Goal: Information Seeking & Learning: Learn about a topic

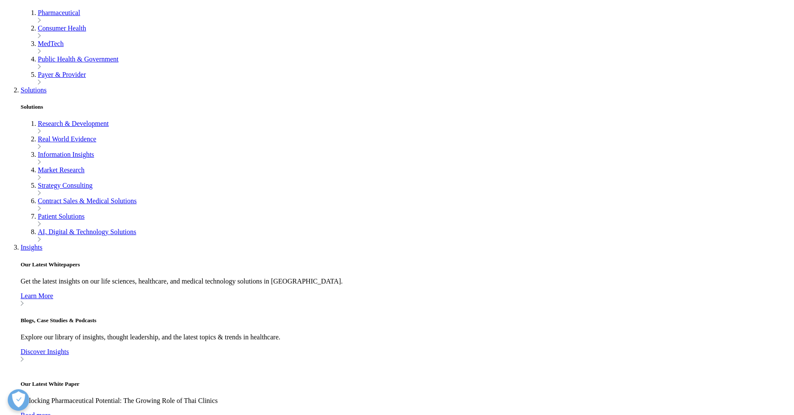
scroll to position [567, 0]
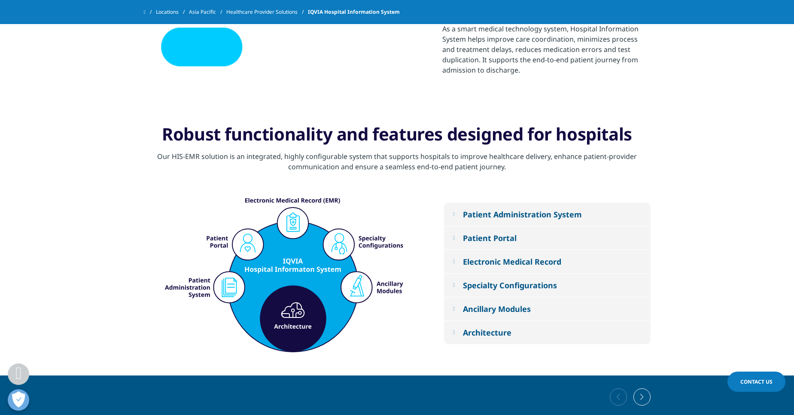
click at [453, 213] on em at bounding box center [453, 214] width 2 height 6
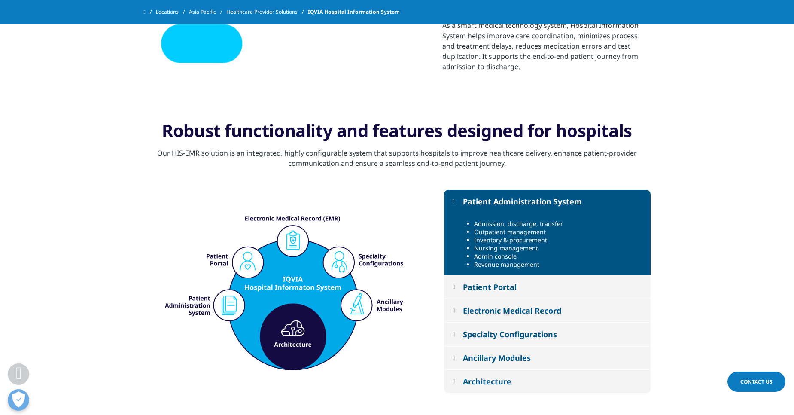
scroll to position [670, 0]
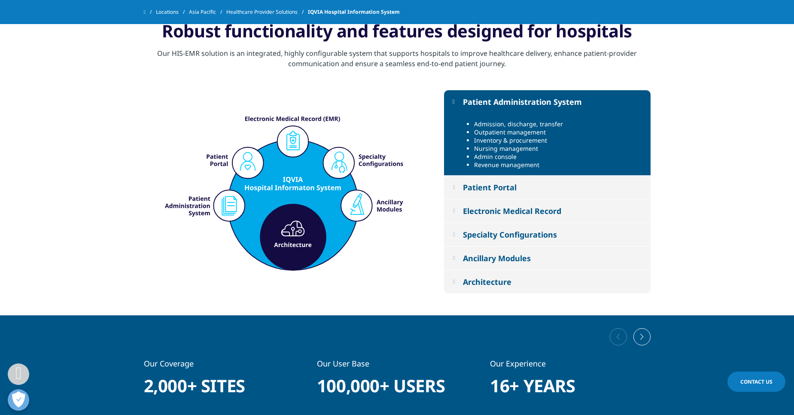
click at [455, 212] on em at bounding box center [453, 211] width 2 height 6
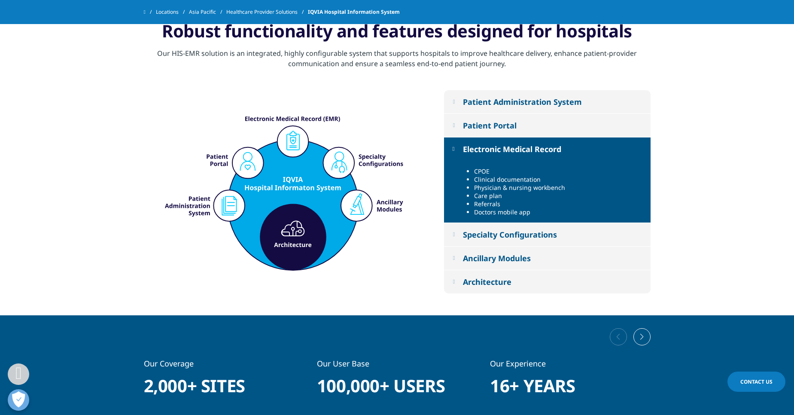
click at [455, 234] on em at bounding box center [453, 234] width 2 height 6
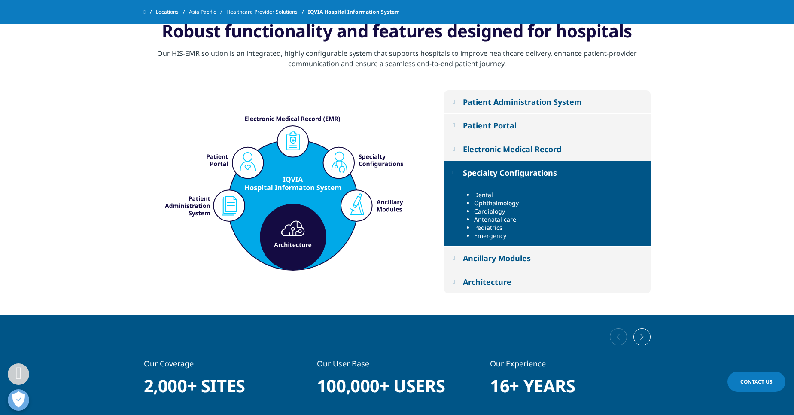
click at [453, 259] on em at bounding box center [453, 258] width 2 height 6
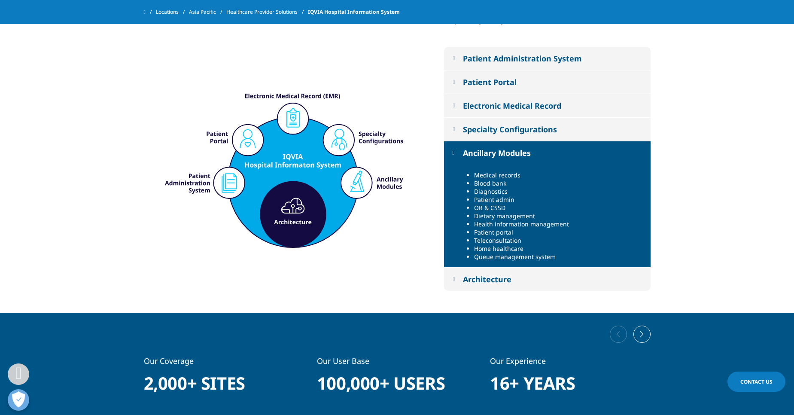
scroll to position [773, 0]
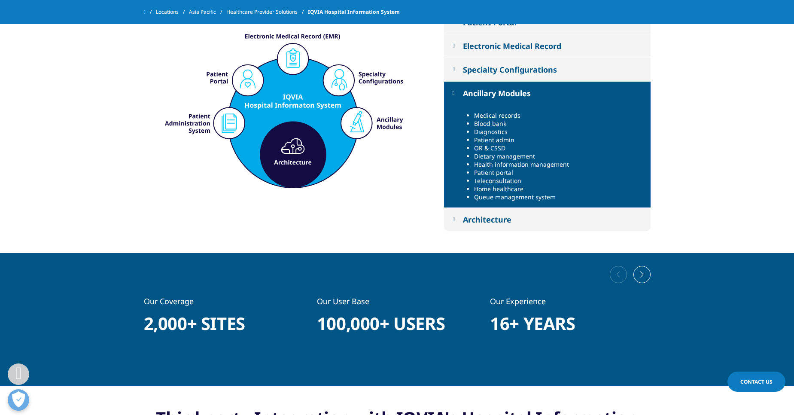
click at [454, 224] on button "Architecture" at bounding box center [547, 219] width 206 height 23
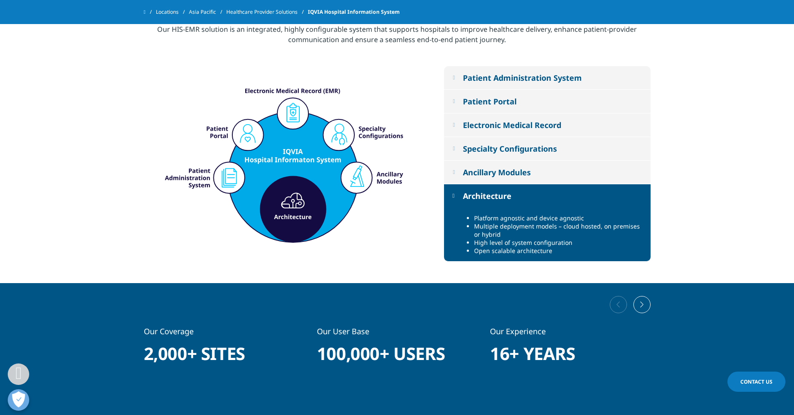
scroll to position [618, 0]
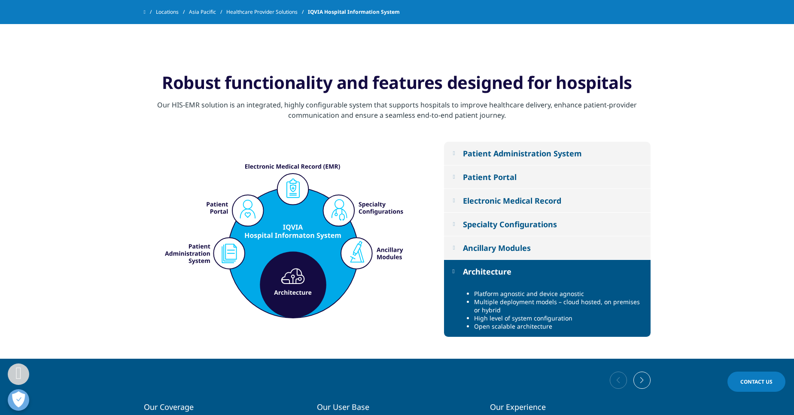
click at [455, 174] on em at bounding box center [453, 177] width 2 height 6
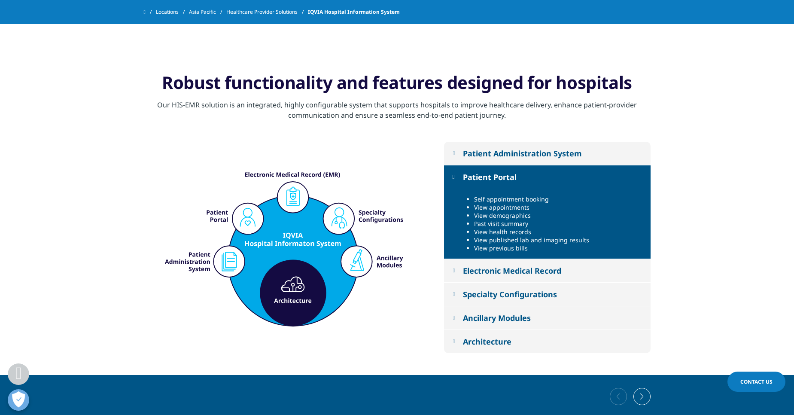
click at [455, 269] on em at bounding box center [453, 270] width 2 height 6
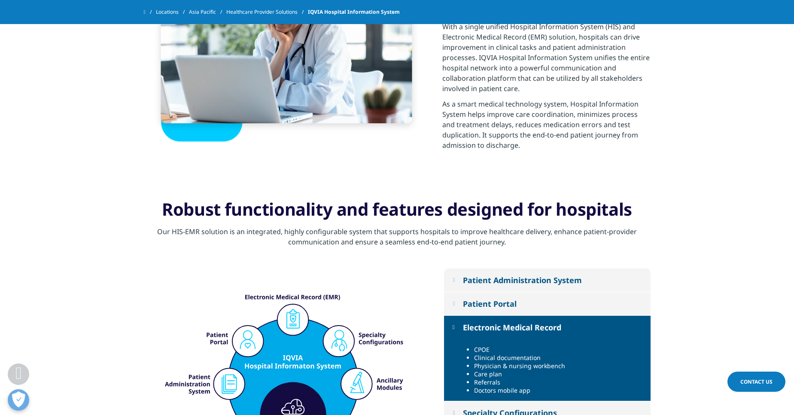
scroll to position [361, 0]
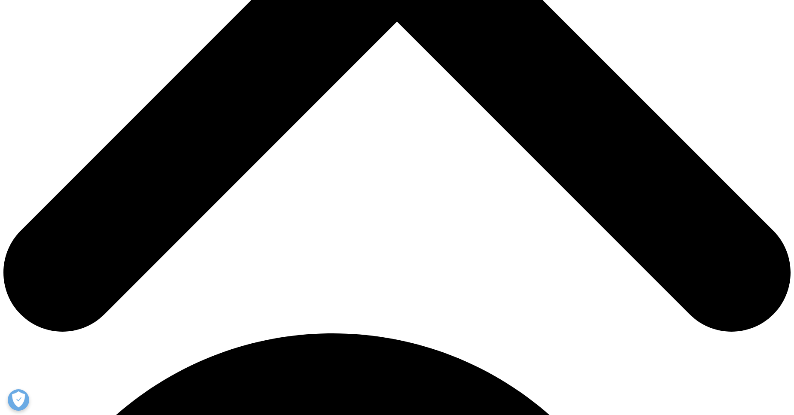
scroll to position [258, 0]
